Goal: Information Seeking & Learning: Check status

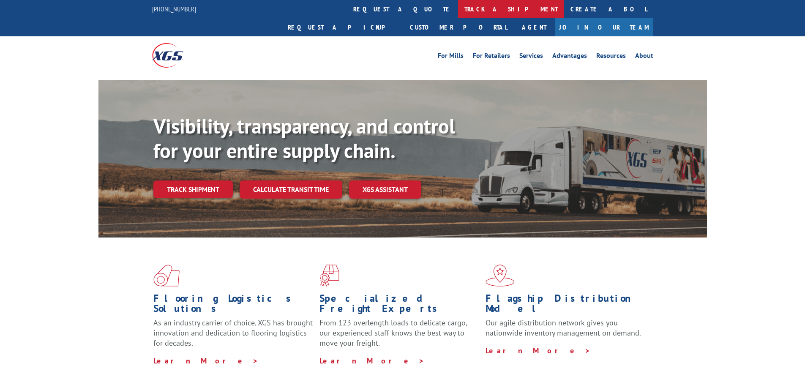
click at [458, 14] on link "track a shipment" at bounding box center [511, 9] width 106 height 18
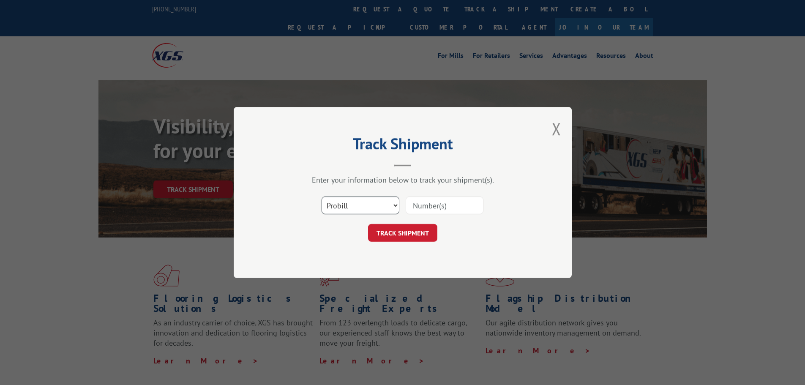
click at [352, 211] on select "Select category... Probill BOL PO" at bounding box center [361, 206] width 78 height 18
select select "po"
click at [322, 197] on select "Select category... Probill BOL PO" at bounding box center [361, 206] width 78 height 18
click at [440, 209] on input at bounding box center [445, 206] width 78 height 18
paste input "04503820"
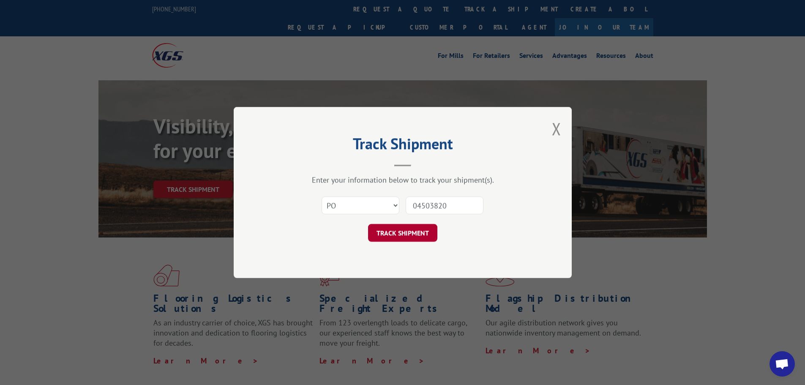
type input "04503820"
click at [428, 235] on button "TRACK SHIPMENT" at bounding box center [402, 233] width 69 height 18
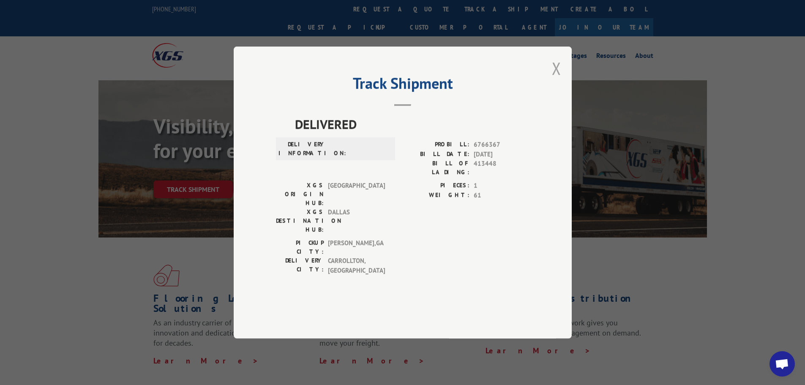
click at [559, 79] on button "Close modal" at bounding box center [556, 68] width 9 height 22
